Goal: Task Accomplishment & Management: Use online tool/utility

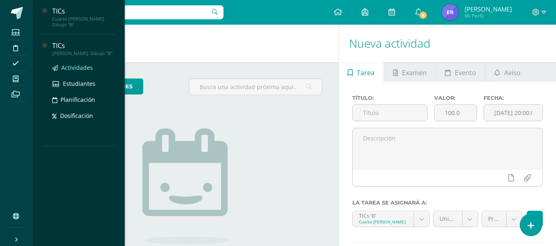
click at [80, 64] on span "Actividades" at bounding box center [77, 68] width 32 height 8
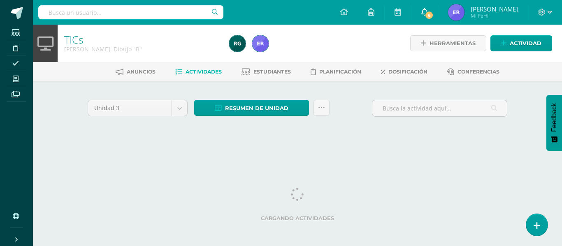
click at [438, 19] on link "6" at bounding box center [424, 12] width 26 height 25
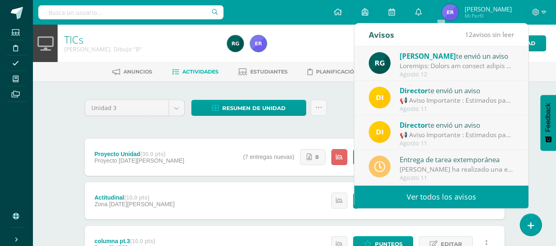
click at [468, 71] on div at bounding box center [456, 65] width 114 height 9
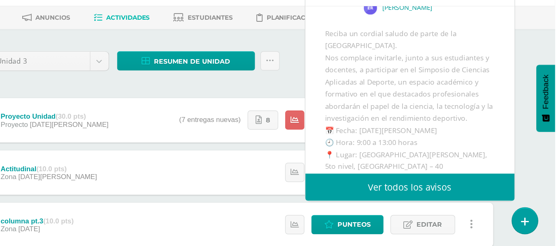
scroll to position [16, 0]
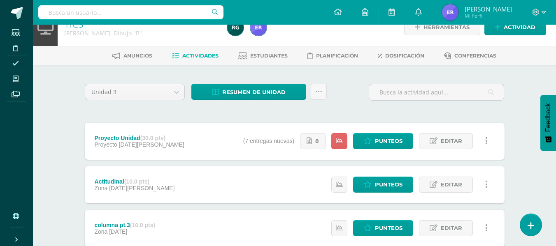
click at [386, 141] on span "Punteos" at bounding box center [389, 141] width 28 height 15
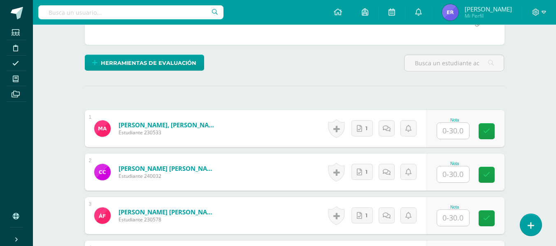
scroll to position [177, 0]
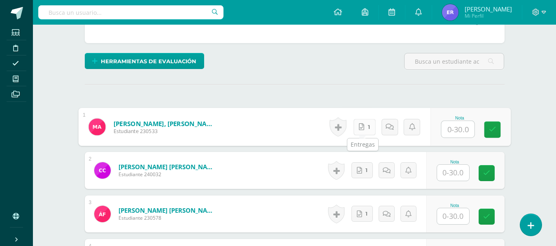
click at [364, 127] on link "1" at bounding box center [364, 127] width 22 height 16
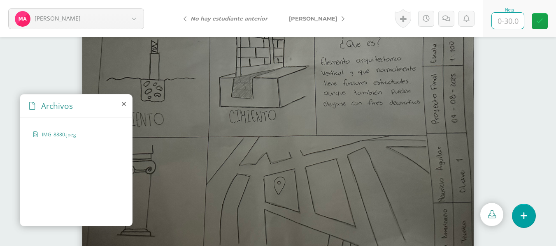
click at [502, 26] on input "text" at bounding box center [507, 21] width 32 height 16
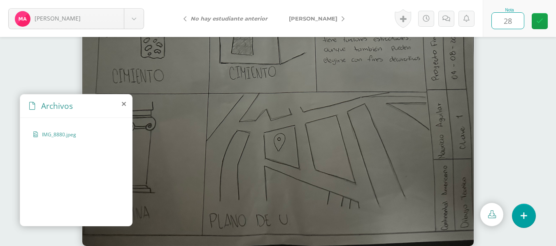
type input "2"
type input "30"
click at [334, 19] on link "[PERSON_NAME]" at bounding box center [314, 19] width 73 height 20
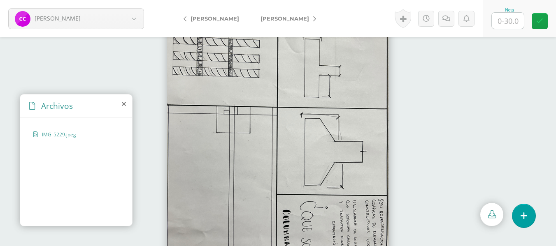
scroll to position [44, 0]
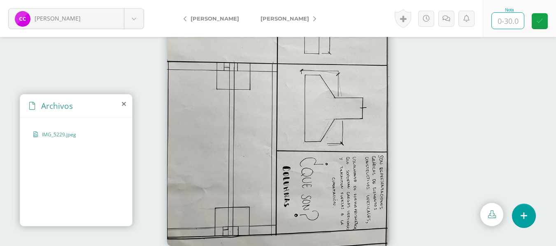
click at [511, 23] on input "text" at bounding box center [507, 21] width 32 height 16
type input "30"
click at [301, 19] on span "Flores, Ángela" at bounding box center [284, 18] width 49 height 7
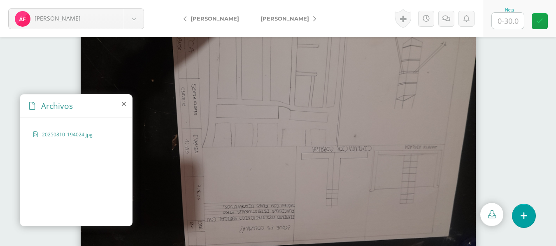
scroll to position [7, 0]
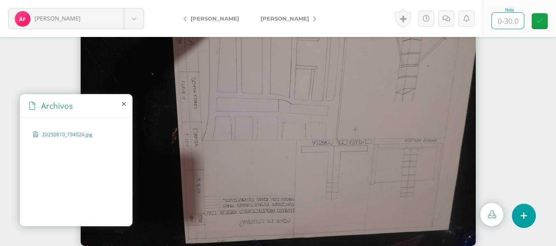
click at [508, 20] on input "text" at bounding box center [507, 21] width 32 height 16
type input "28"
click at [283, 24] on link "García, Ignacio" at bounding box center [286, 19] width 73 height 20
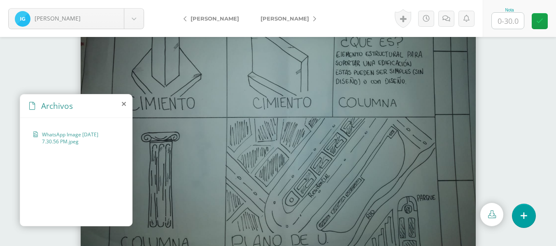
scroll to position [44, 0]
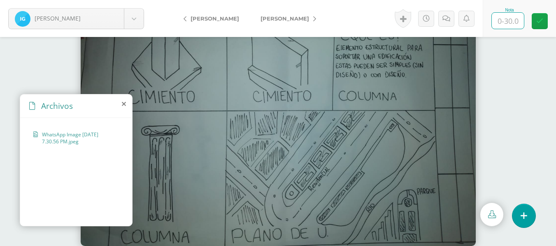
click at [507, 19] on input "text" at bounding box center [507, 21] width 32 height 16
type input "30"
click at [257, 25] on link "[PERSON_NAME]" at bounding box center [286, 19] width 73 height 20
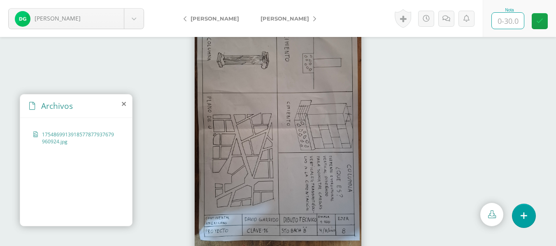
click at [506, 21] on input "text" at bounding box center [507, 21] width 32 height 16
type input "30"
click at [301, 17] on link "[PERSON_NAME]" at bounding box center [286, 19] width 73 height 20
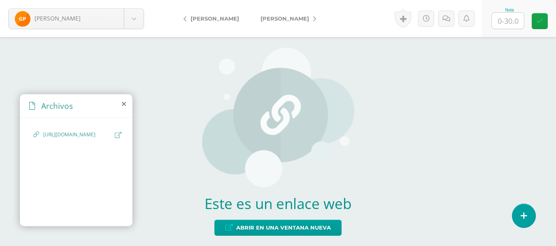
scroll to position [6, 0]
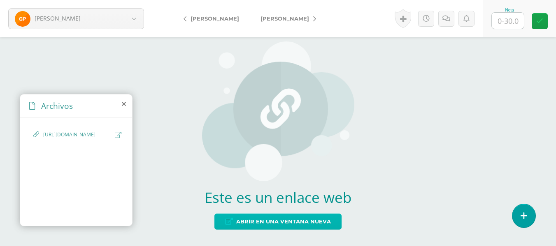
click at [279, 216] on span "Abrir en una ventana nueva" at bounding box center [283, 221] width 95 height 15
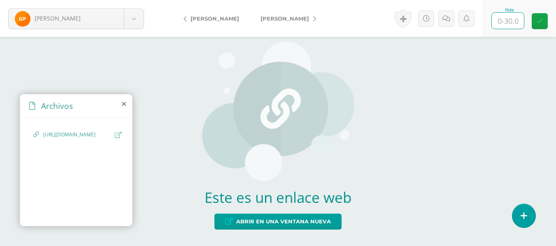
click at [516, 22] on input "text" at bounding box center [507, 21] width 32 height 16
type input "30"
click at [273, 15] on link "[PERSON_NAME]" at bounding box center [286, 19] width 73 height 20
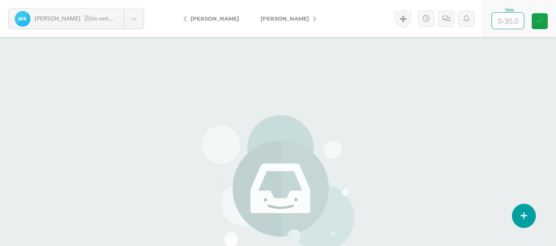
click at [504, 28] on input "text" at bounding box center [507, 21] width 32 height 16
type input "0"
click at [304, 12] on link "[PERSON_NAME]" at bounding box center [286, 19] width 73 height 20
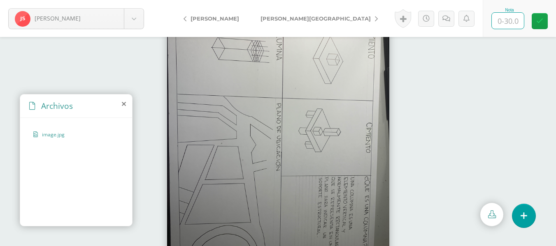
click at [508, 25] on input "text" at bounding box center [507, 21] width 32 height 16
type input "30"
click at [295, 24] on link "[PERSON_NAME][GEOGRAPHIC_DATA]" at bounding box center [317, 19] width 134 height 20
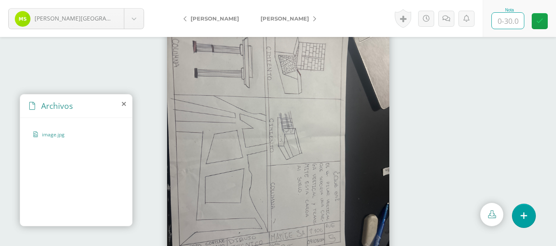
click at [512, 24] on input "text" at bounding box center [507, 21] width 32 height 16
type input "30"
click at [287, 23] on link "[PERSON_NAME]" at bounding box center [286, 19] width 73 height 20
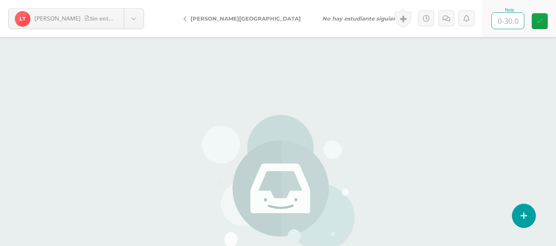
click at [507, 26] on input "text" at bounding box center [507, 21] width 32 height 16
type input "0"
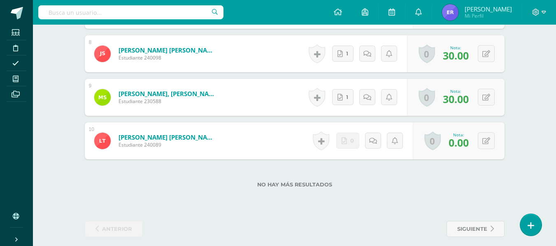
scroll to position [556, 0]
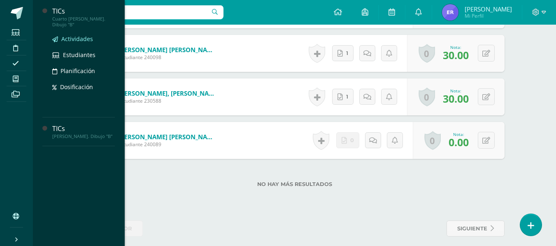
click at [86, 35] on span "Actividades" at bounding box center [77, 39] width 32 height 8
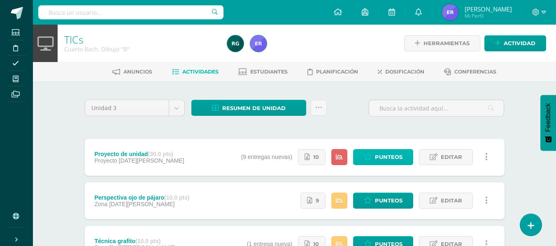
click at [370, 152] on link "Punteos" at bounding box center [383, 157] width 60 height 16
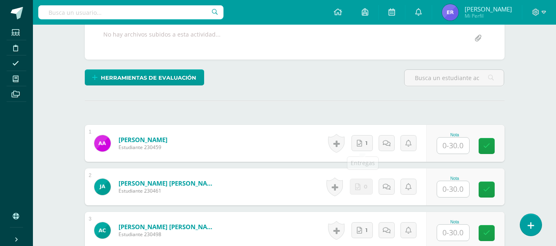
scroll to position [160, 0]
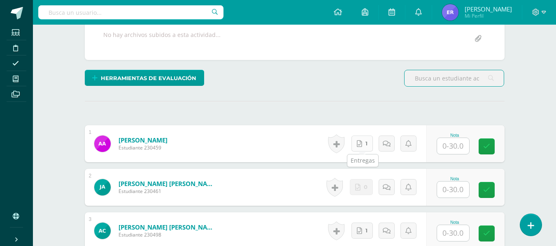
click at [361, 140] on link "1" at bounding box center [361, 144] width 21 height 16
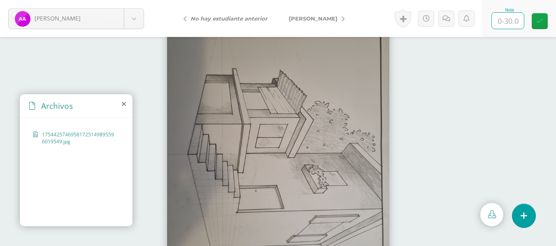
click at [506, 17] on input "text" at bounding box center [507, 21] width 32 height 16
type input "30"
click at [308, 22] on link "[PERSON_NAME]" at bounding box center [314, 19] width 73 height 20
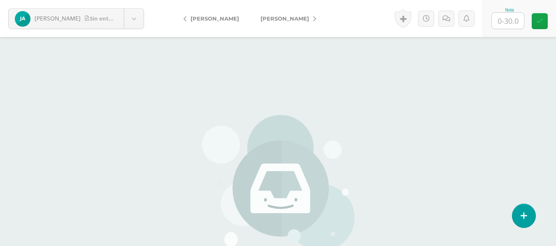
click at [290, 20] on link "[PERSON_NAME]" at bounding box center [286, 19] width 73 height 20
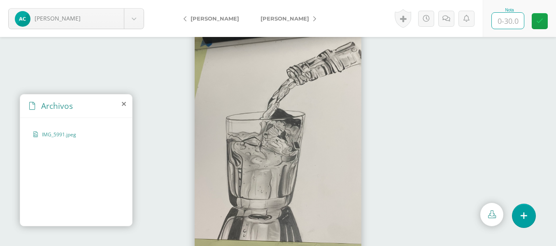
click at [515, 25] on input "text" at bounding box center [507, 21] width 32 height 16
type input "30"
click at [296, 20] on span "[PERSON_NAME]" at bounding box center [284, 18] width 49 height 7
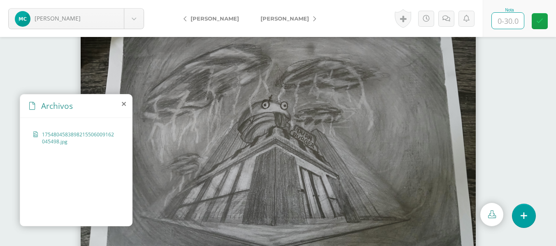
click at [510, 25] on input "text" at bounding box center [507, 21] width 32 height 16
type input "30"
click at [287, 25] on link "[PERSON_NAME], [PERSON_NAME]" at bounding box center [286, 19] width 73 height 20
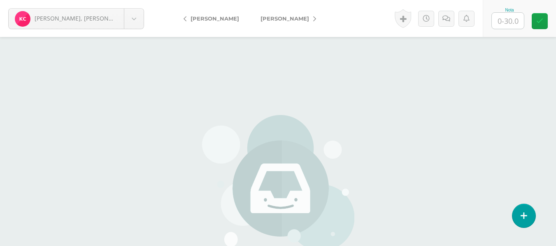
click at [287, 25] on link "[PERSON_NAME]" at bounding box center [286, 19] width 73 height 20
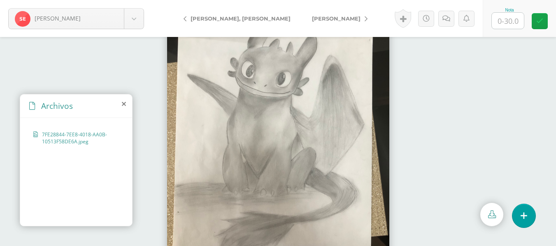
click at [496, 22] on input "text" at bounding box center [507, 21] width 32 height 16
type input "30"
click at [301, 14] on link "[PERSON_NAME]" at bounding box center [337, 19] width 73 height 20
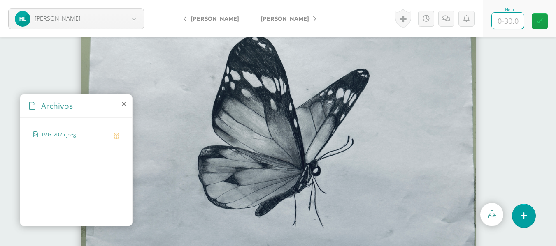
click at [510, 20] on input "text" at bounding box center [507, 21] width 32 height 16
type input "30"
click at [290, 17] on span "[PERSON_NAME]" at bounding box center [284, 18] width 49 height 7
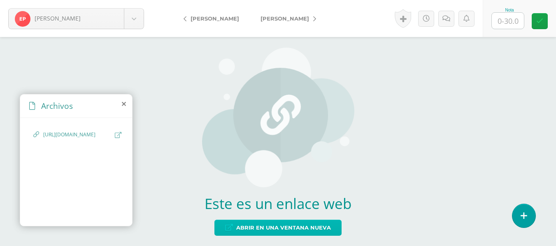
click at [245, 233] on span "Abrir en una ventana nueva" at bounding box center [283, 227] width 95 height 15
click at [214, 220] on link "Abrir en una ventana nueva" at bounding box center [277, 228] width 127 height 16
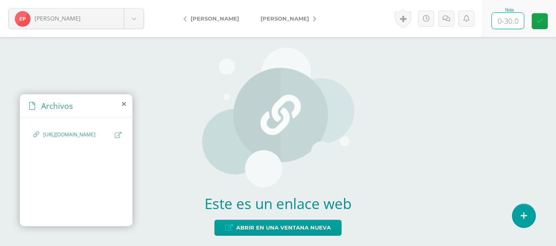
click at [503, 22] on input "text" at bounding box center [507, 21] width 32 height 16
type input "."
type input "30"
click at [290, 18] on span "[PERSON_NAME]" at bounding box center [284, 18] width 49 height 7
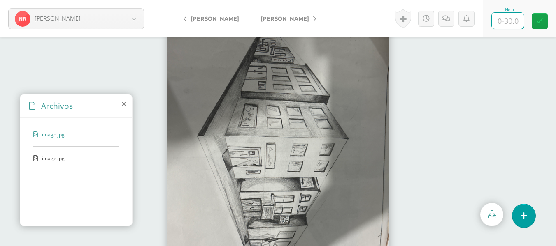
click at [516, 25] on input "text" at bounding box center [507, 21] width 32 height 16
type input "30"
click at [297, 22] on link "[PERSON_NAME]" at bounding box center [286, 19] width 73 height 20
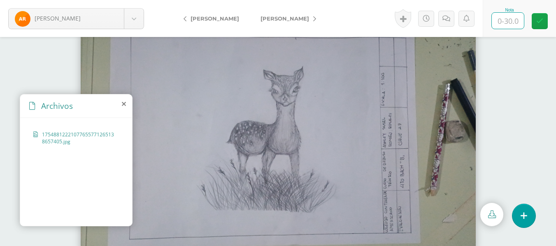
click at [508, 23] on input "text" at bounding box center [507, 21] width 32 height 16
type input "30"
click at [292, 18] on link "[PERSON_NAME]" at bounding box center [286, 19] width 73 height 20
click at [289, 25] on link "Slusher, [PERSON_NAME]" at bounding box center [286, 19] width 73 height 20
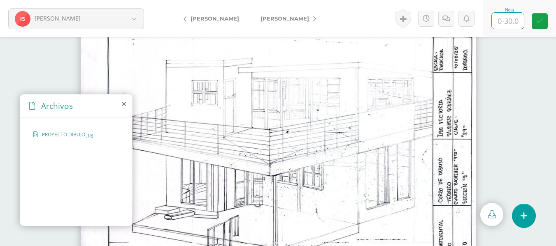
click at [514, 23] on input "text" at bounding box center [507, 21] width 32 height 16
type input "30"
click at [265, 18] on span "Velásquez, Pablo" at bounding box center [284, 18] width 49 height 7
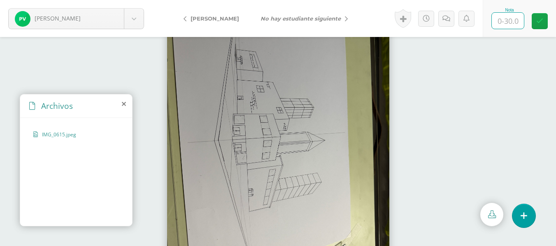
click at [506, 25] on input "text" at bounding box center [507, 21] width 32 height 16
type input "2"
type input "30"
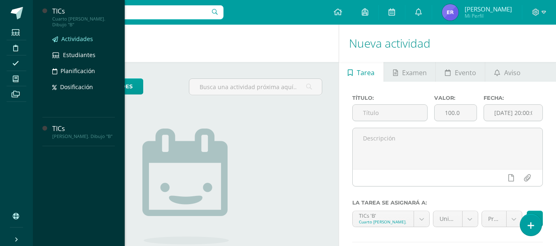
click at [83, 35] on span "Actividades" at bounding box center [77, 39] width 32 height 8
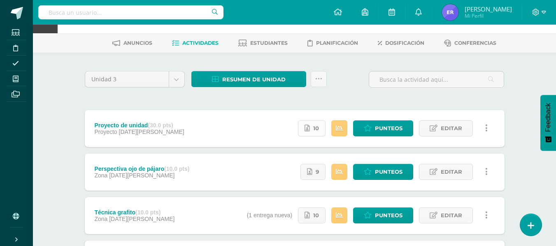
scroll to position [29, 0]
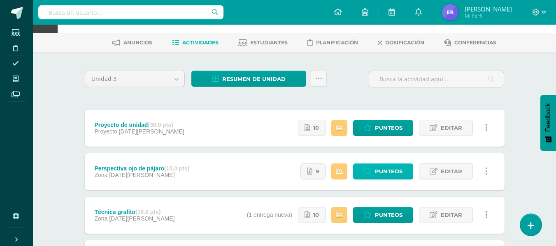
click at [391, 174] on span "Punteos" at bounding box center [389, 171] width 28 height 15
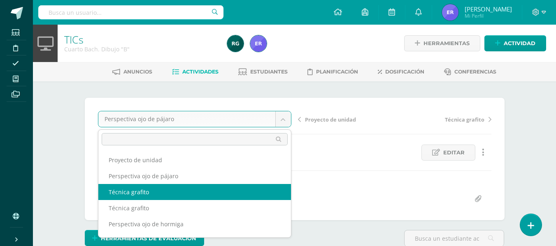
select select "/dashboard/teacher/grade-activity/105520/"
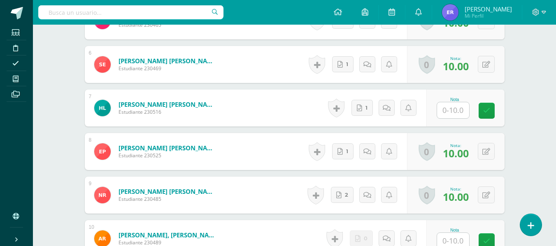
scroll to position [482, 0]
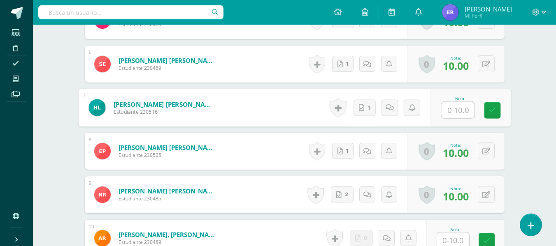
click at [458, 106] on input "text" at bounding box center [457, 110] width 33 height 16
type input "10"
click at [365, 106] on link "1" at bounding box center [367, 108] width 22 height 16
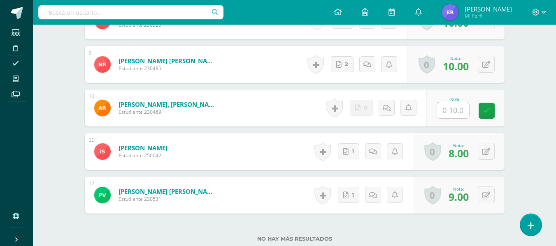
scroll to position [674, 0]
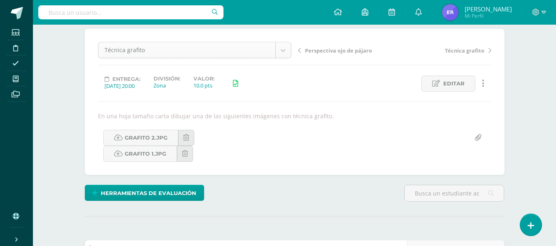
scroll to position [0, 0]
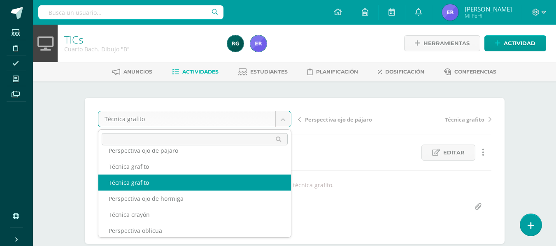
scroll to position [25, 0]
